Goal: Information Seeking & Learning: Check status

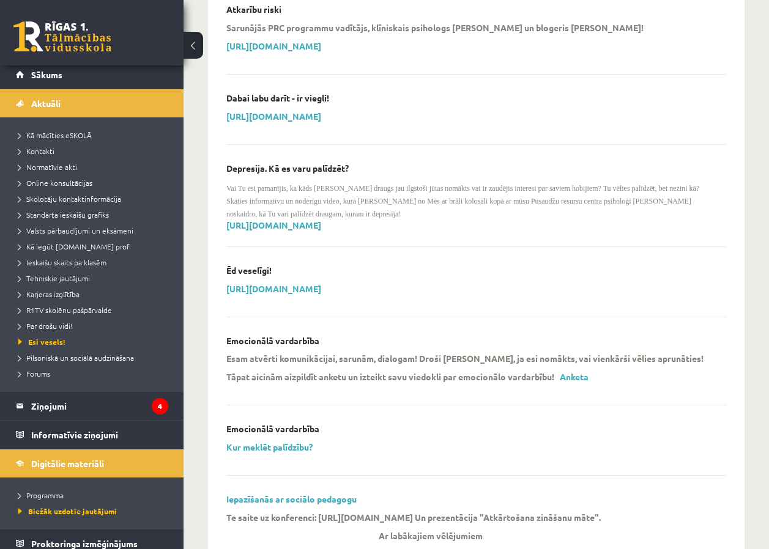
scroll to position [13, 0]
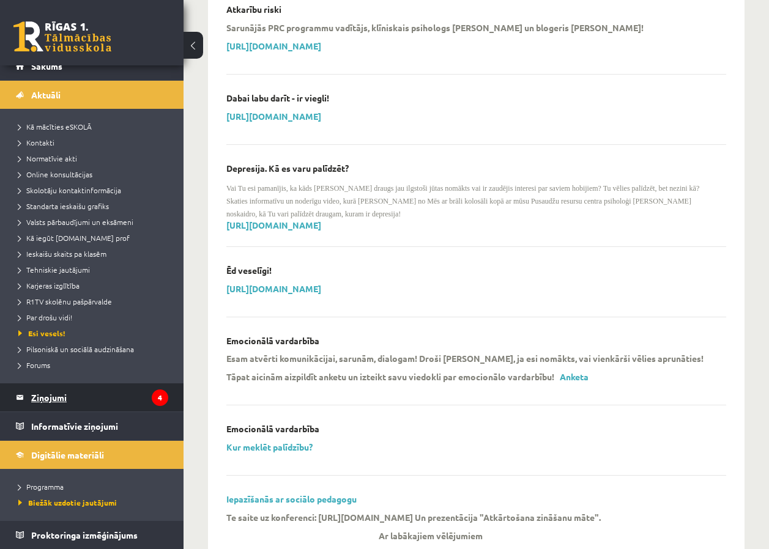
click at [97, 401] on legend "Ziņojumi 4" at bounding box center [99, 398] width 137 height 28
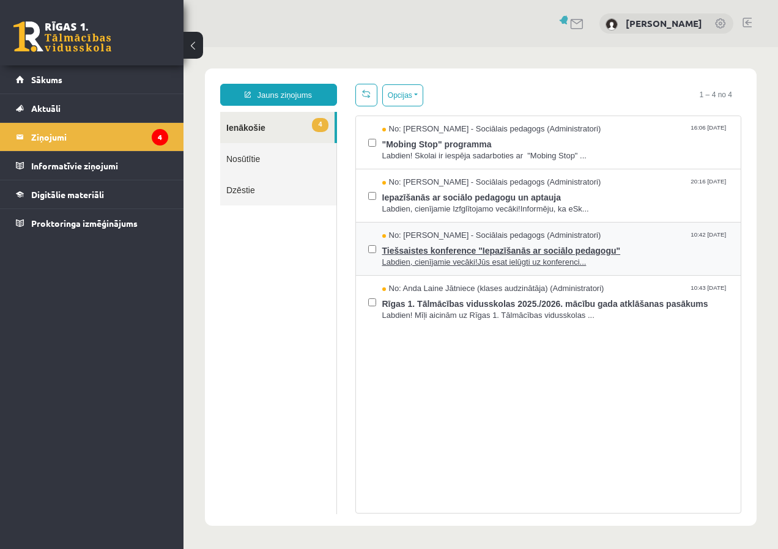
click at [400, 248] on span "Tiešsaistes konference "Iepazīšanās ar sociālo pedagogu"" at bounding box center [555, 249] width 347 height 15
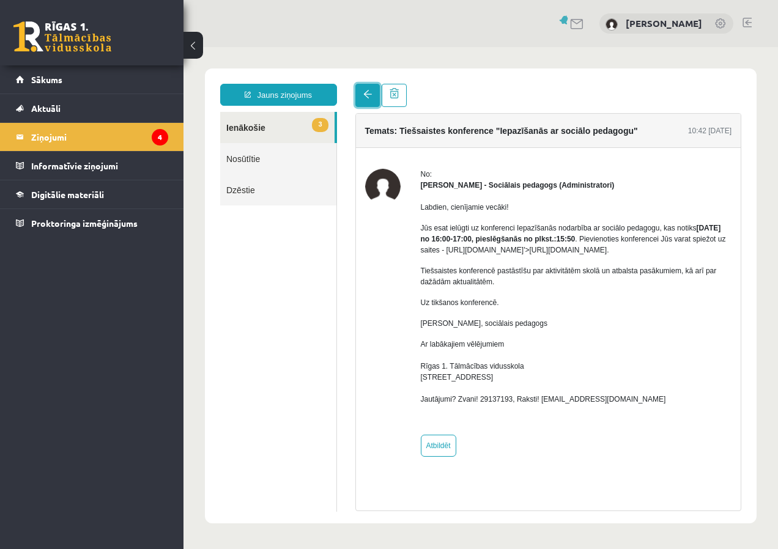
click at [359, 94] on link at bounding box center [368, 95] width 24 height 23
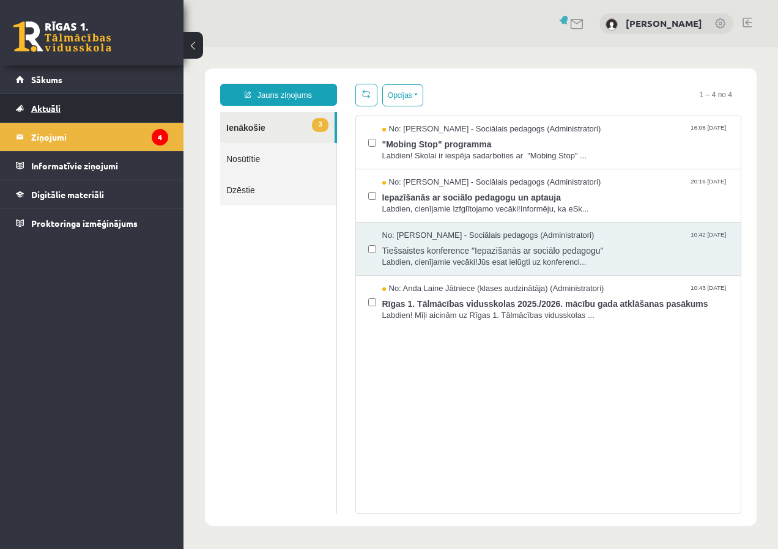
click at [89, 102] on link "Aktuāli" at bounding box center [92, 108] width 152 height 28
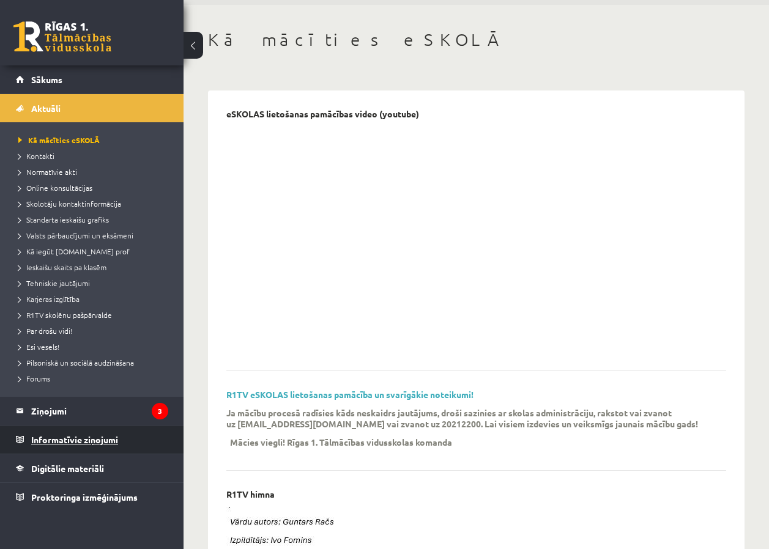
scroll to position [184, 0]
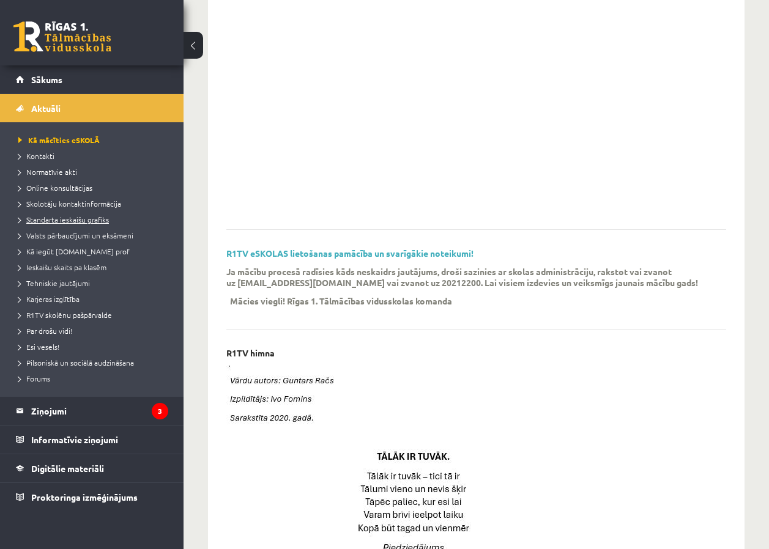
click at [65, 219] on span "Standarta ieskaišu grafiks" at bounding box center [63, 220] width 91 height 10
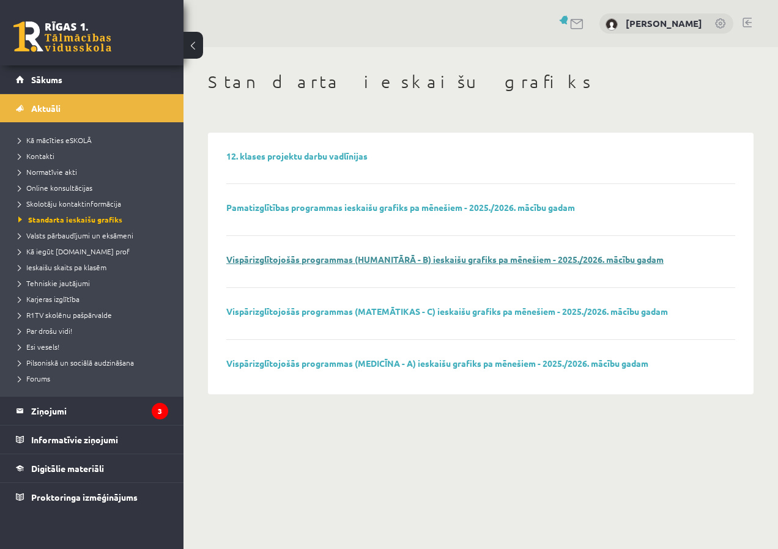
click at [307, 255] on link "Vispārizglītojošās programmas (HUMANITĀRĀ - B) ieskaišu grafiks pa mēnešiem - 2…" at bounding box center [445, 259] width 438 height 11
click at [83, 262] on link "Ieskaišu skaits pa klasēm" at bounding box center [94, 267] width 153 height 11
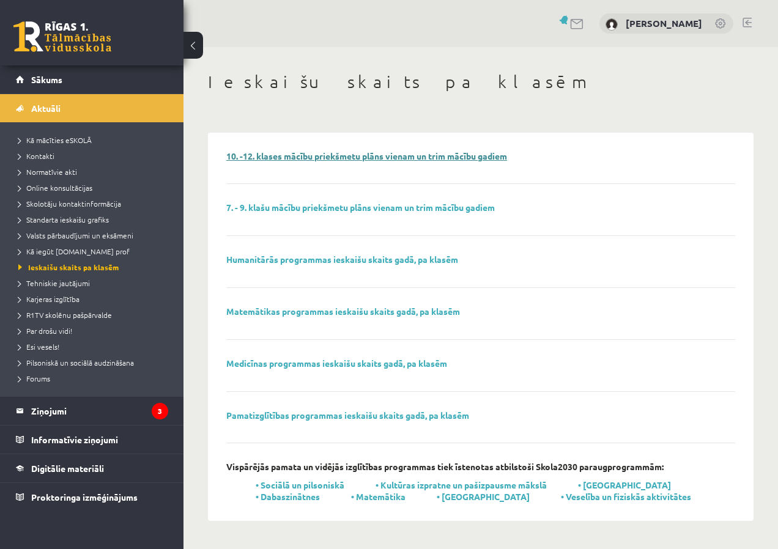
click at [292, 154] on link "10. -12. klases mācību priekšmetu plāns vienam un trim mācību gadiem" at bounding box center [366, 156] width 281 height 11
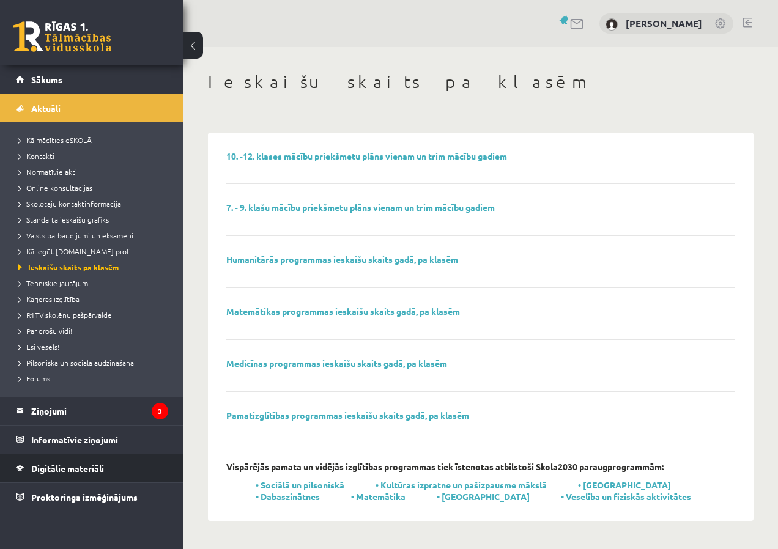
click at [100, 466] on span "Digitālie materiāli" at bounding box center [67, 468] width 73 height 11
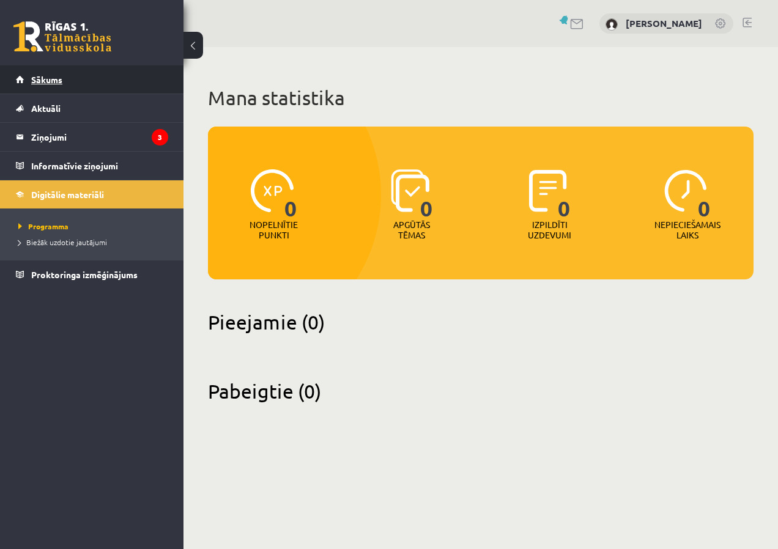
click at [82, 75] on link "Sākums" at bounding box center [92, 79] width 152 height 28
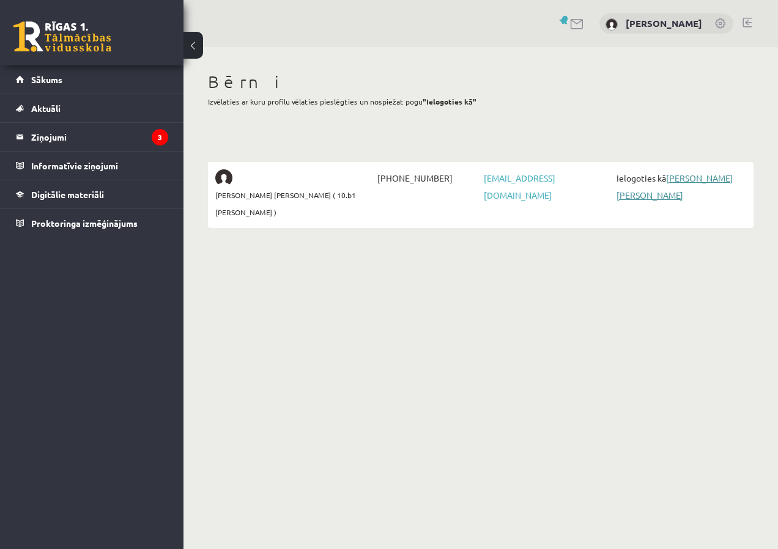
click at [719, 173] on link "[PERSON_NAME] [PERSON_NAME]" at bounding box center [675, 187] width 116 height 28
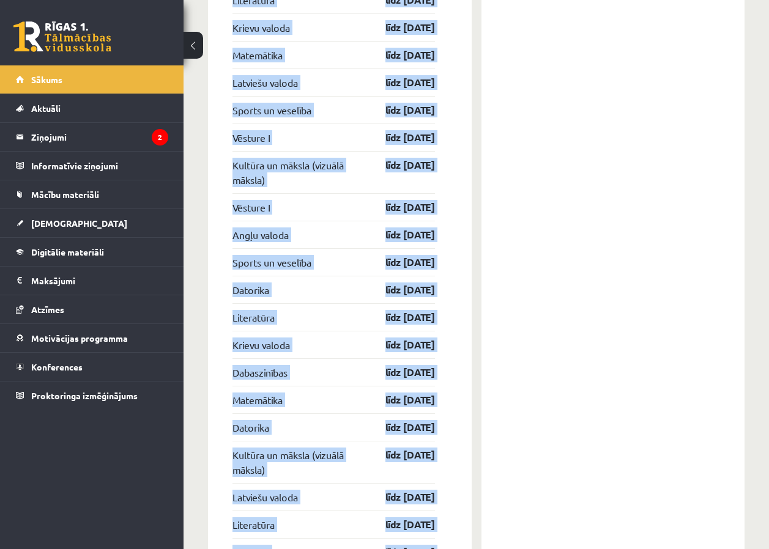
scroll to position [2055, 0]
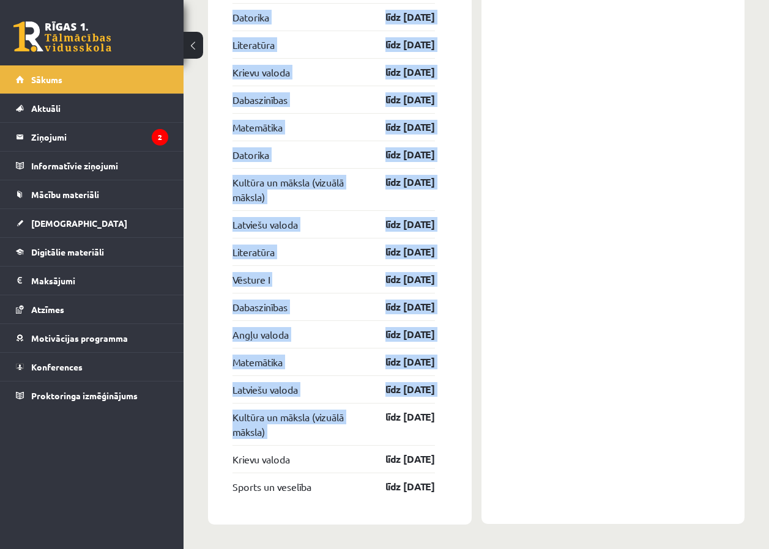
drag, startPoint x: 345, startPoint y: 141, endPoint x: 449, endPoint y: 581, distance: 452.1
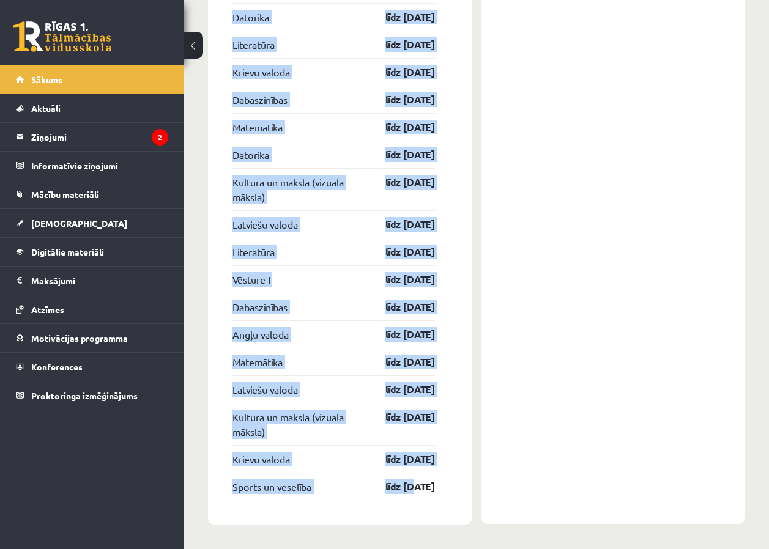
drag, startPoint x: 228, startPoint y: 254, endPoint x: 463, endPoint y: 528, distance: 360.7
copy div "Loremipsu Dolor sitame cons 24.34.89 Adipiscingel sedd 40.75.86 Eiusmodt inci 0…"
